Goal: Transaction & Acquisition: Purchase product/service

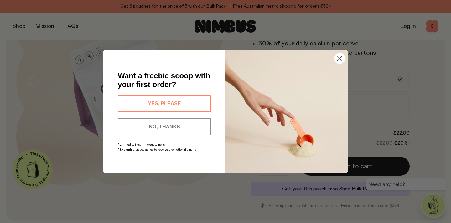
scroll to position [156, 0]
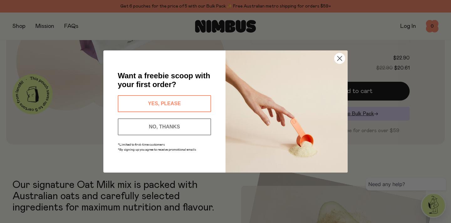
click at [340, 58] on circle "Close dialog" at bounding box center [339, 58] width 10 height 10
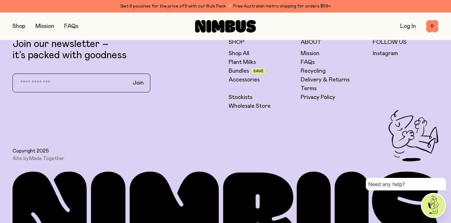
scroll to position [1589, 0]
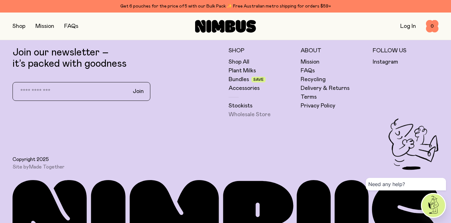
click at [248, 111] on link "Wholesale Store" at bounding box center [249, 115] width 42 height 8
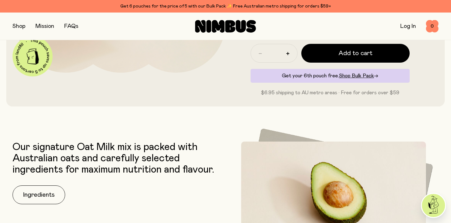
scroll to position [0, 0]
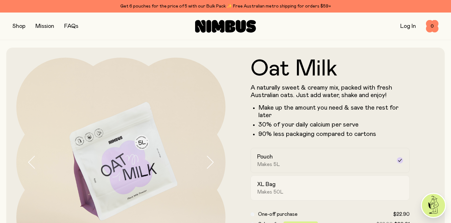
click at [287, 191] on div "XL Bag Makes 50L" at bounding box center [324, 188] width 135 height 14
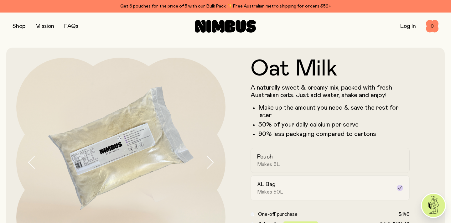
click at [279, 178] on label "XL Bag Makes 50L" at bounding box center [329, 187] width 159 height 25
click at [278, 166] on span "Makes 5L" at bounding box center [268, 164] width 23 height 6
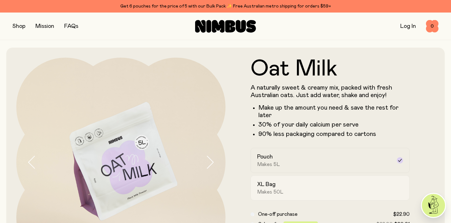
click at [282, 190] on span "Makes 50L" at bounding box center [270, 192] width 26 height 6
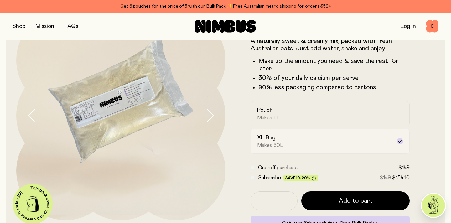
scroll to position [47, 0]
click at [283, 119] on div "Pouch Makes 5L" at bounding box center [324, 113] width 135 height 14
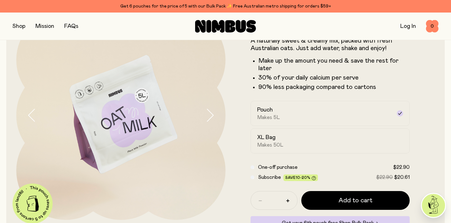
click at [18, 27] on button "button" at bounding box center [19, 26] width 13 height 9
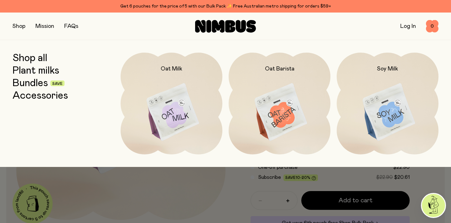
click at [126, 26] on div "Shop Mission FAQs" at bounding box center [84, 26] width 142 height 9
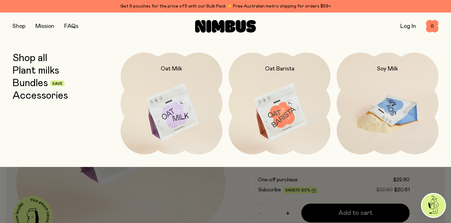
scroll to position [0, 0]
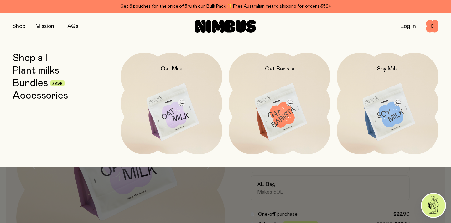
click at [192, 177] on div at bounding box center [225, 181] width 451 height 28
click at [236, 178] on div at bounding box center [225, 181] width 451 height 28
click at [339, 189] on div at bounding box center [225, 181] width 451 height 28
click at [262, 189] on div at bounding box center [225, 181] width 451 height 28
click at [242, 196] on div at bounding box center [225, 111] width 451 height 223
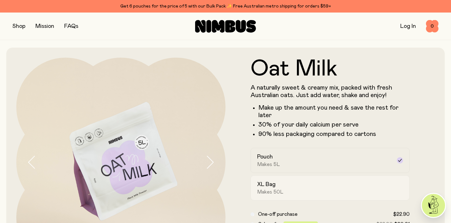
click at [283, 196] on label "XL Bag Makes 50L" at bounding box center [329, 187] width 159 height 25
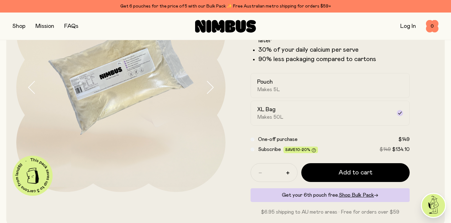
scroll to position [75, 0]
